Goal: Task Accomplishment & Management: Use online tool/utility

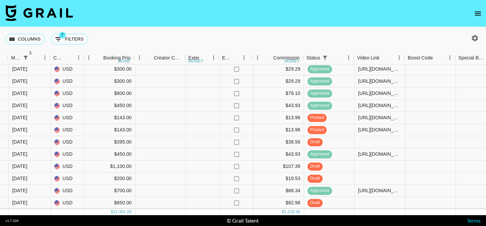
scroll to position [145, 549]
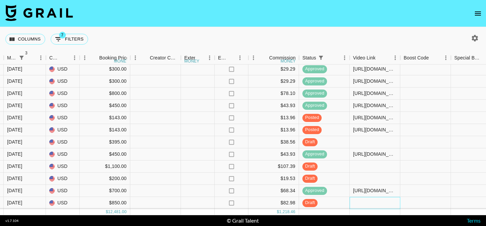
click at [360, 202] on div at bounding box center [374, 203] width 51 height 12
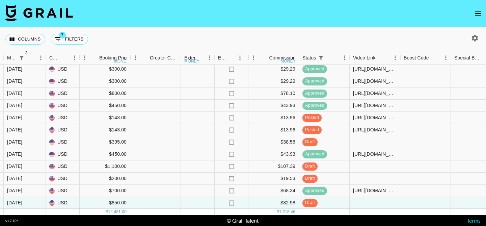
click at [360, 202] on div at bounding box center [374, 203] width 51 height 12
type input "[URL][DOMAIN_NAME]"
click at [409, 202] on div at bounding box center [425, 203] width 51 height 12
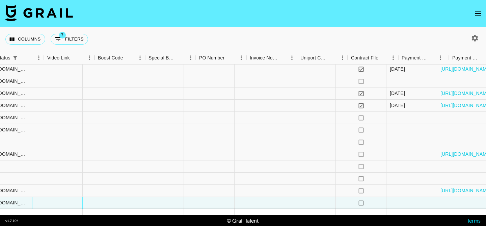
scroll to position [145, 946]
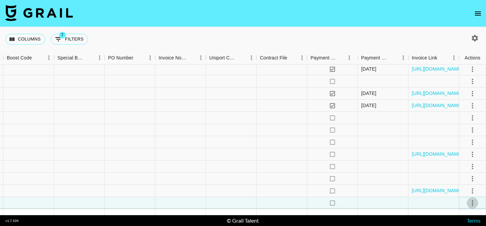
click at [472, 202] on icon "select merge strategy" at bounding box center [472, 202] width 1 height 5
click at [457, 188] on div "Approve" at bounding box center [457, 188] width 21 height 8
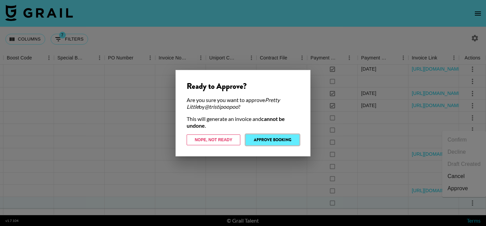
click at [280, 137] on button "Approve Booking" at bounding box center [273, 139] width 54 height 11
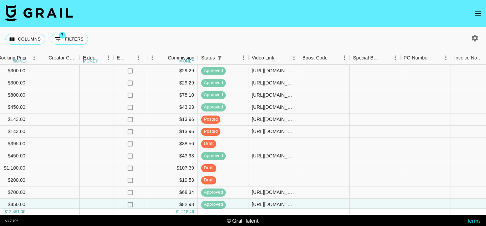
scroll to position [145, 651]
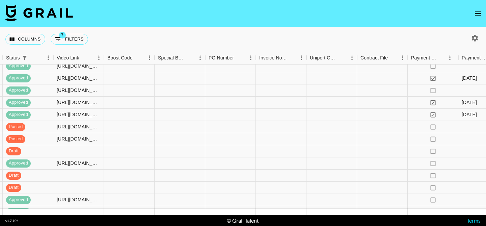
scroll to position [145, 846]
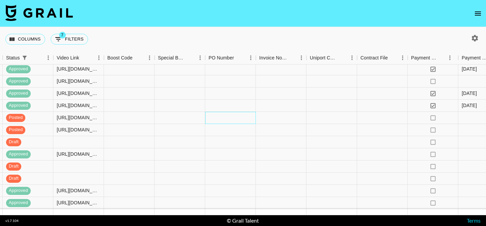
click at [219, 116] on div at bounding box center [230, 118] width 51 height 12
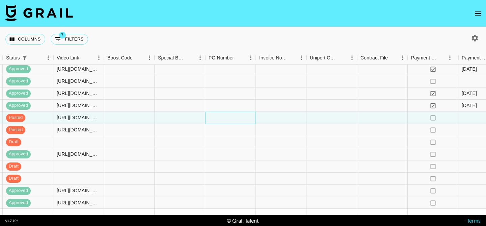
click at [219, 116] on div at bounding box center [230, 118] width 51 height 12
drag, startPoint x: 234, startPoint y: 116, endPoint x: 200, endPoint y: 117, distance: 34.1
click at [200, 117] on div "no $13.96 posted [URL][DOMAIN_NAME][DOMAIN_NAME] eqg0jan no" at bounding box center [236, 118] width 702 height 12
type input "eqg0jan"
click at [224, 131] on div at bounding box center [230, 130] width 51 height 12
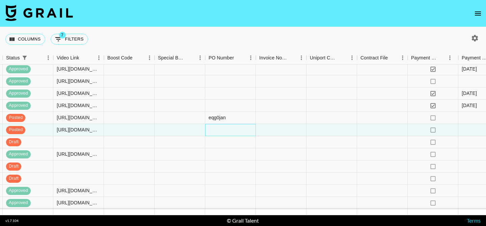
click at [224, 131] on div at bounding box center [230, 130] width 51 height 12
click at [254, 131] on input "eqg0jan" at bounding box center [230, 129] width 50 height 5
type input "eqg0jan"
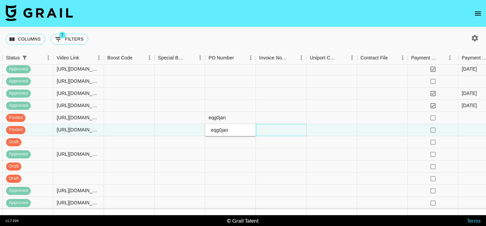
click at [269, 132] on div at bounding box center [281, 130] width 51 height 12
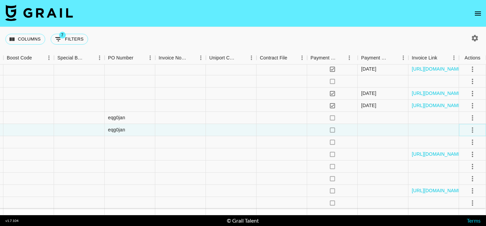
click at [471, 129] on icon "select merge strategy" at bounding box center [472, 130] width 8 height 8
click at [457, 196] on div "Approve" at bounding box center [457, 193] width 21 height 8
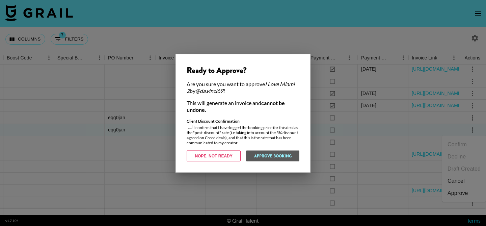
click at [193, 127] on div "Client Discount Confirmation I confirm that I have logged the booking price for…" at bounding box center [243, 131] width 113 height 27
click at [189, 127] on input "checkbox" at bounding box center [190, 126] width 4 height 4
checkbox input "true"
click at [264, 154] on button "Approve Booking" at bounding box center [273, 155] width 54 height 11
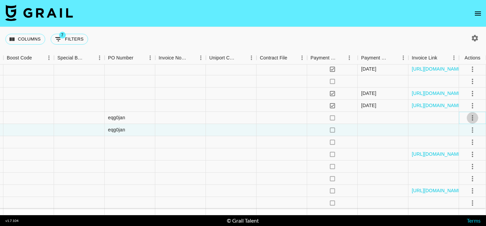
click at [469, 120] on icon "select merge strategy" at bounding box center [472, 118] width 8 height 8
click at [473, 117] on icon "select merge strategy" at bounding box center [472, 118] width 8 height 8
click at [471, 117] on icon "select merge strategy" at bounding box center [472, 118] width 8 height 8
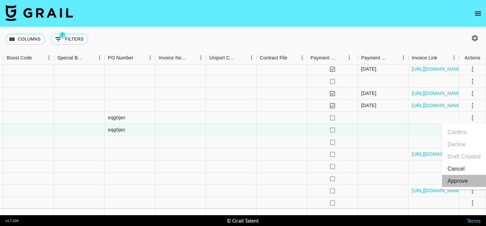
click at [463, 182] on div "Approve" at bounding box center [457, 181] width 21 height 8
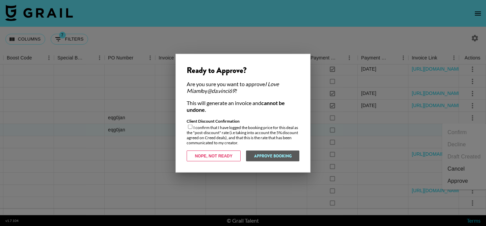
click at [192, 126] on input "checkbox" at bounding box center [190, 126] width 4 height 4
checkbox input "true"
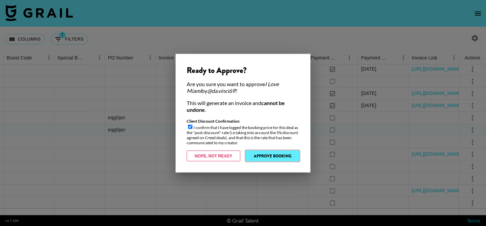
click at [262, 154] on button "Approve Booking" at bounding box center [273, 155] width 54 height 11
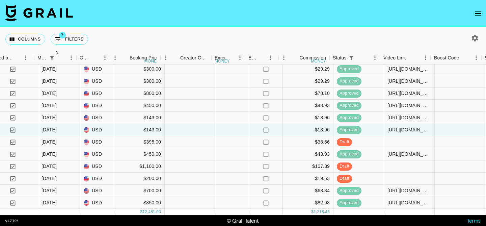
scroll to position [145, 513]
